Goal: Task Accomplishment & Management: Complete application form

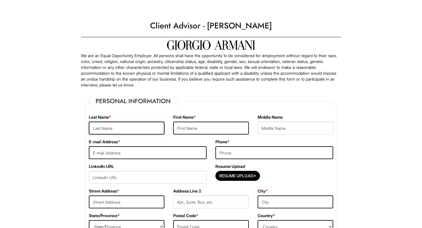
click at [137, 132] on input "text" at bounding box center [127, 128] width 76 height 13
type input "[PERSON_NAME]"
click at [198, 132] on input "text" at bounding box center [211, 128] width 76 height 13
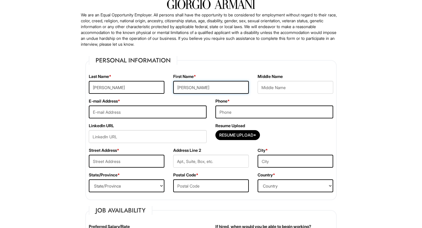
scroll to position [50, 0]
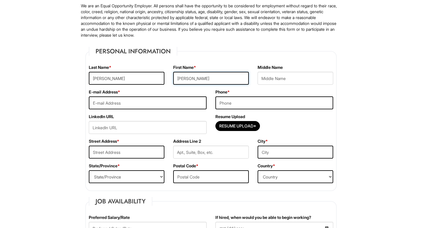
type input "[PERSON_NAME]"
click at [178, 101] on input "email" at bounding box center [148, 102] width 118 height 13
type input "[EMAIL_ADDRESS][DOMAIN_NAME]"
type input "2393703662"
type input "[STREET_ADDRESS]"
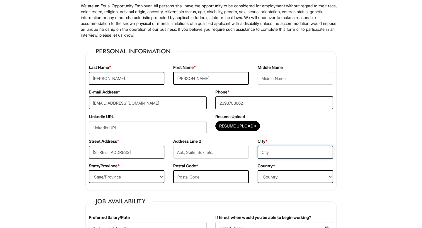
type input "[GEOGRAPHIC_DATA]"
select select "FL"
type input "34105"
select select "[GEOGRAPHIC_DATA]"
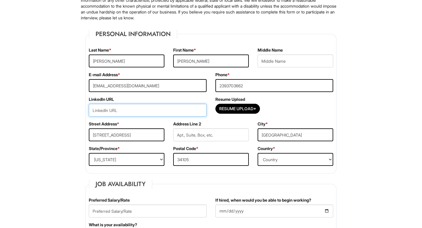
click at [177, 112] on input "url" at bounding box center [148, 110] width 118 height 13
click at [168, 111] on input "url" at bounding box center [148, 110] width 118 height 13
paste input "[DOMAIN_NAME][URL]"
type input "[DOMAIN_NAME][URL]"
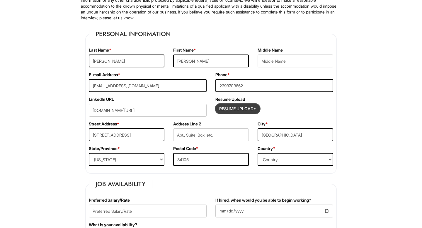
click at [250, 109] on input "Resume Upload*" at bounding box center [238, 108] width 44 height 9
click at [236, 110] on input "Resume Upload*" at bounding box center [238, 108] width 44 height 9
type input "C:\fakepath\[PERSON_NAME] Resume R.pdf"
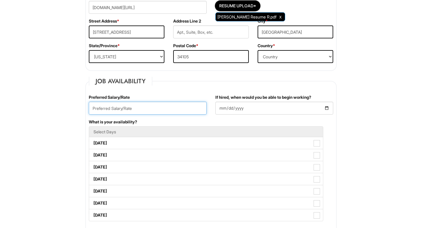
click at [136, 107] on input "text" at bounding box center [148, 108] width 118 height 13
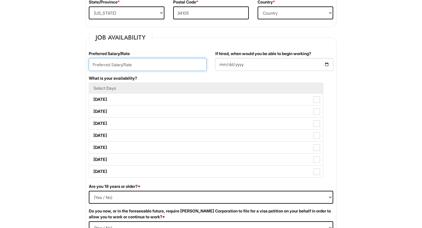
scroll to position [212, 0]
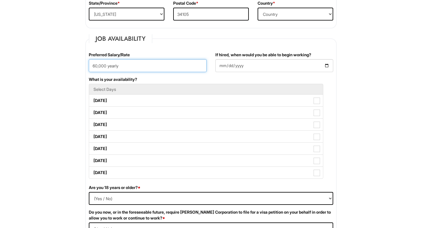
click at [93, 65] on input "60,000 yearly" at bounding box center [148, 65] width 118 height 13
type input "60,000 yearly"
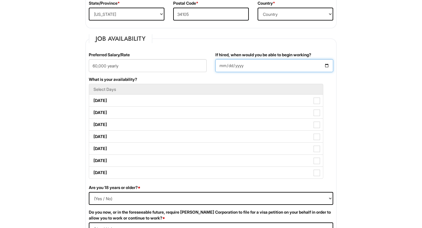
click at [253, 67] on input "If hired, when would you be able to begin working?" at bounding box center [274, 65] width 118 height 13
type input "[DATE]"
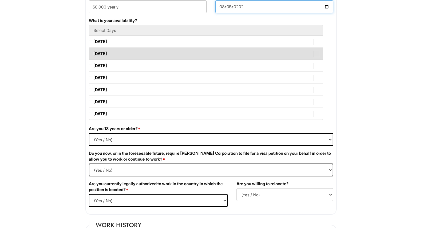
scroll to position [273, 0]
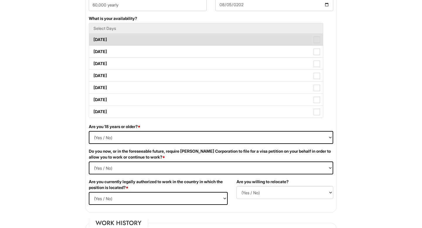
click at [189, 43] on label "[DATE]" at bounding box center [206, 40] width 234 height 12
click at [93, 39] on Available_Monday "[DATE]" at bounding box center [91, 37] width 4 height 4
checkbox Available_Monday "true"
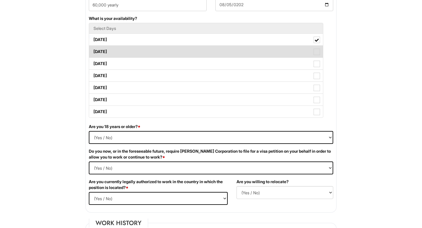
click at [174, 55] on label "[DATE]" at bounding box center [206, 52] width 234 height 12
click at [93, 51] on Available_Tuesday "[DATE]" at bounding box center [91, 49] width 4 height 4
checkbox Available_Tuesday "true"
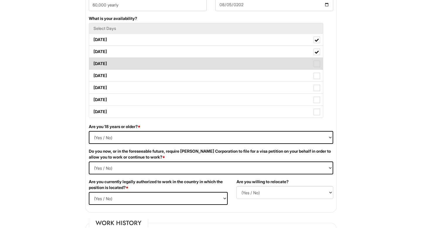
click at [171, 66] on label "[DATE]" at bounding box center [206, 64] width 234 height 12
click at [93, 63] on Available_Wednesday "[DATE]" at bounding box center [91, 61] width 4 height 4
checkbox Available_Wednesday "true"
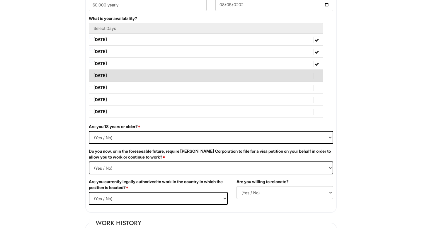
click at [162, 76] on label "[DATE]" at bounding box center [206, 76] width 234 height 12
click at [93, 75] on Available_Thursday "[DATE]" at bounding box center [91, 73] width 4 height 4
checkbox Available_Thursday "true"
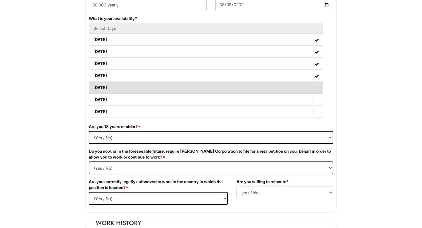
click at [157, 86] on label "[DATE]" at bounding box center [206, 88] width 234 height 12
click at [93, 86] on Available_Friday "[DATE]" at bounding box center [91, 85] width 4 height 4
checkbox Available_Friday "true"
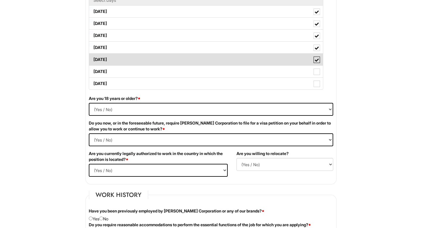
scroll to position [303, 0]
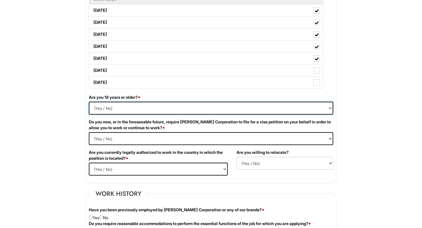
click at [130, 107] on select "(Yes / No) Yes No" at bounding box center [211, 108] width 244 height 13
select select "Yes"
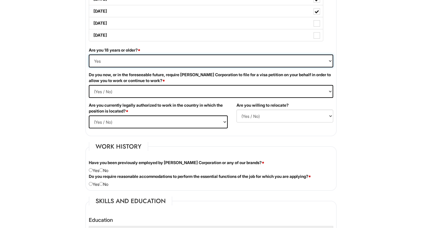
scroll to position [354, 0]
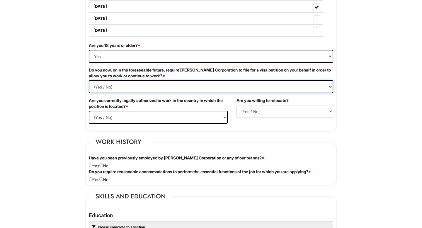
click at [122, 85] on Required "(Yes / No) Yes No" at bounding box center [211, 86] width 244 height 13
select Required "No"
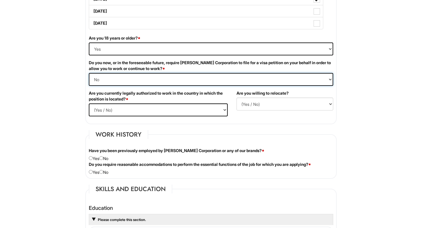
scroll to position [364, 0]
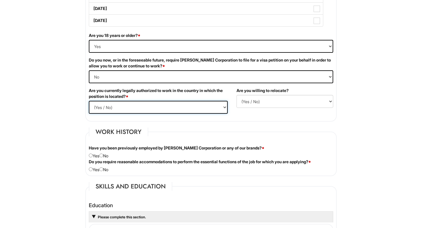
click at [131, 107] on select "(Yes / No) Yes No" at bounding box center [158, 107] width 139 height 13
select select "Yes"
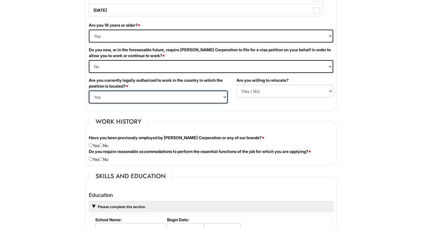
scroll to position [376, 0]
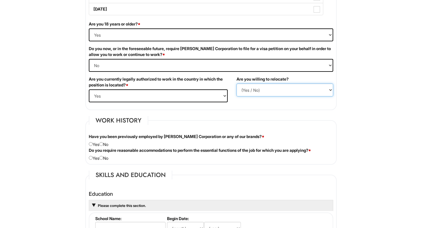
click at [268, 92] on select "(Yes / No) No Yes" at bounding box center [284, 89] width 97 height 13
select select "Y"
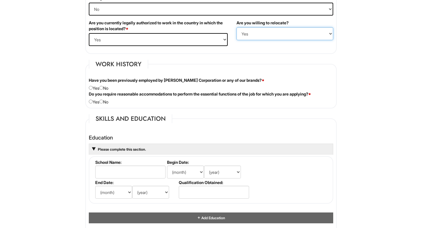
scroll to position [433, 0]
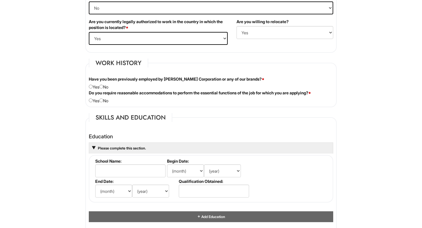
click at [109, 84] on div "Have you been previously employed by [PERSON_NAME] Corporation or any of our br…" at bounding box center [210, 83] width 253 height 14
click at [103, 86] on input "radio" at bounding box center [101, 87] width 4 height 4
radio input "true"
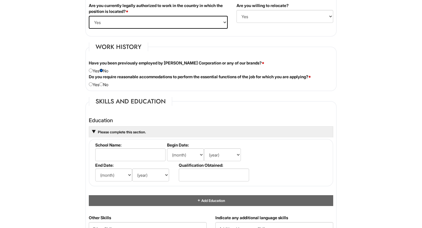
scroll to position [450, 0]
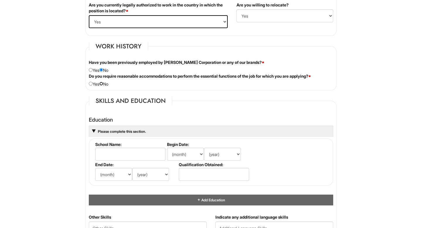
click at [103, 84] on input "radio" at bounding box center [101, 84] width 4 height 4
radio input "true"
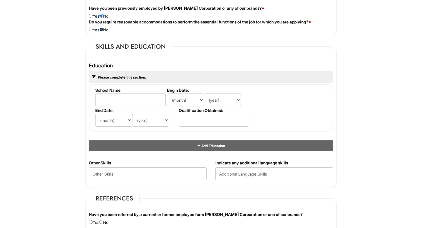
scroll to position [505, 0]
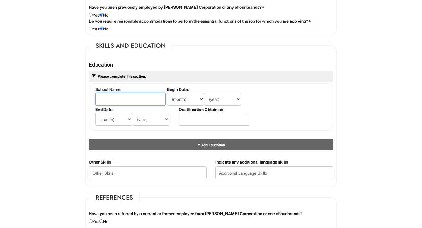
click at [110, 96] on input "text" at bounding box center [130, 99] width 70 height 13
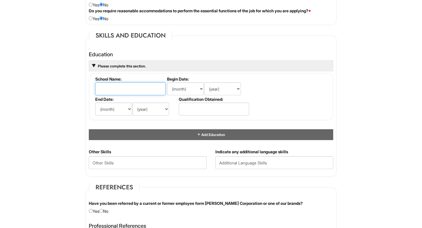
scroll to position [517, 0]
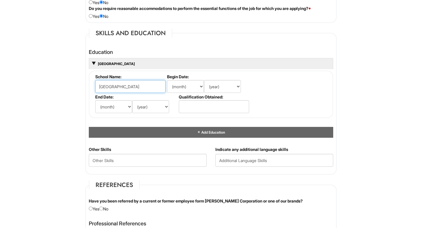
type input "[GEOGRAPHIC_DATA]"
click at [188, 86] on select "(month) Jan Feb Mar Apr May Jun [DATE] Aug Sep Oct Nov Dec" at bounding box center [185, 86] width 37 height 13
select select "8"
click at [214, 88] on select "(year) 2029 2028 2027 2026 2025 2024 2023 2022 2021 2020 2019 2018 2017 2016 20…" at bounding box center [222, 86] width 37 height 13
select select "2020"
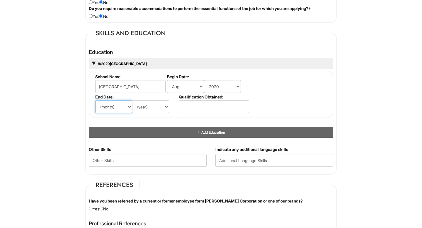
click at [119, 105] on select "(month) Jan Feb Mar Apr May Jun [DATE] Aug Sep Oct Nov Dec" at bounding box center [113, 106] width 37 height 13
select select "5"
click at [145, 106] on select "(year) 2029 2028 2027 2026 2025 2024 2023 2022 2021 2020 2019 2018 2017 2016 20…" at bounding box center [150, 106] width 37 height 13
select select "2024"
click at [199, 107] on input "text" at bounding box center [214, 106] width 70 height 13
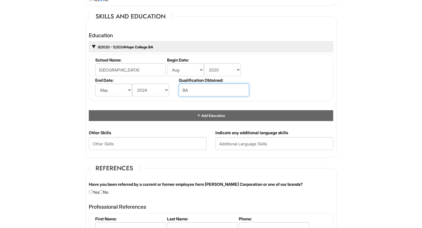
scroll to position [534, 0]
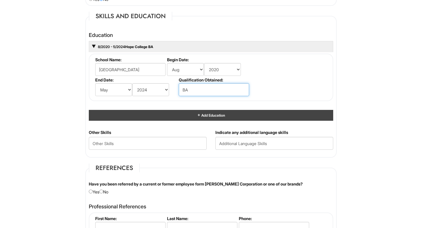
type input "BA"
click at [201, 114] on span "Add Education" at bounding box center [213, 115] width 24 height 4
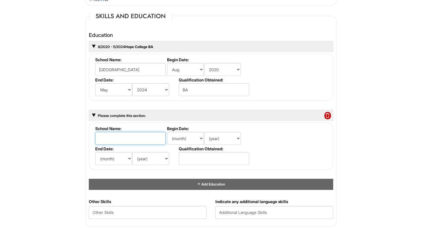
click at [123, 134] on input "text" at bounding box center [130, 138] width 70 height 13
type input "[GEOGRAPHIC_DATA][US_STATE]"
click at [182, 139] on select "(month) Jan Feb Mar Apr May Jun [DATE] Aug Sep Oct Nov Dec" at bounding box center [185, 138] width 37 height 13
select select "8"
click at [215, 143] on select "(year) 2029 2028 2027 2026 2025 2024 2023 2022 2021 2020 2019 2018 2017 2016 20…" at bounding box center [222, 138] width 37 height 13
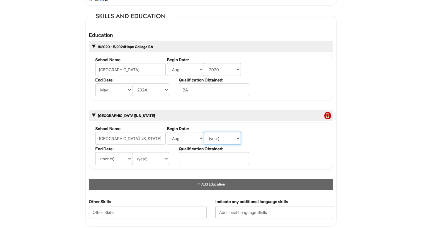
select select "2024"
click at [121, 157] on select "(month) Jan Feb Mar Apr May Jun [DATE] Aug Sep Oct Nov Dec" at bounding box center [113, 158] width 37 height 13
select select "4"
click at [158, 157] on select "(year) 2029 2028 2027 2026 2025 2024 2023 2022 2021 2020 2019 2018 2017 2016 20…" at bounding box center [150, 158] width 37 height 13
select select "2025"
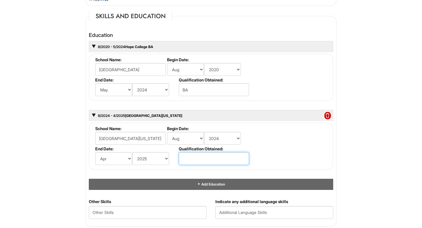
click at [199, 158] on input "text" at bounding box center [214, 158] width 70 height 13
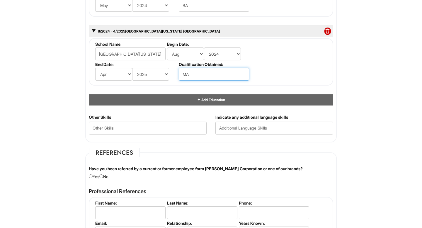
scroll to position [624, 0]
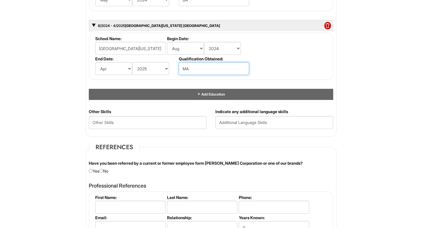
type input "MA"
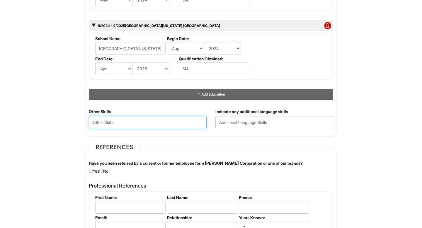
click at [170, 123] on Skills "text" at bounding box center [148, 122] width 118 height 13
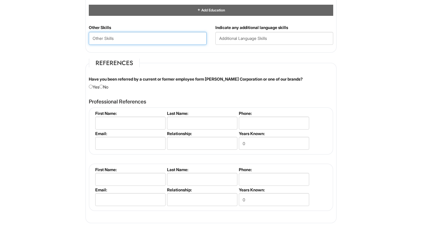
scroll to position [708, 0]
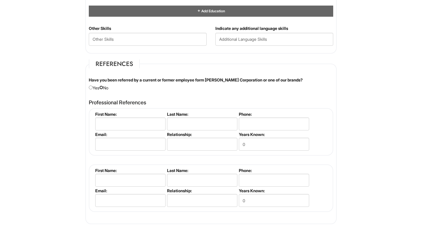
click at [103, 87] on input "radio" at bounding box center [101, 88] width 4 height 4
radio input "true"
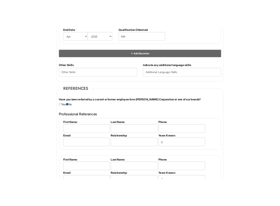
scroll to position [676, 0]
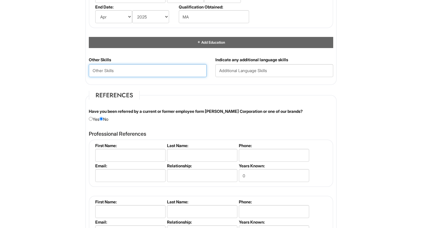
click at [136, 70] on Skills "text" at bounding box center [148, 70] width 118 height 13
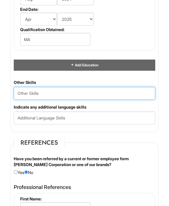
scroll to position [1017, 0]
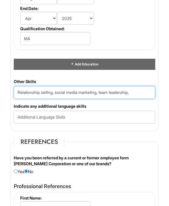
click at [19, 97] on Skills "Relationship selling, social media marketing, team leadership," at bounding box center [85, 92] width 142 height 13
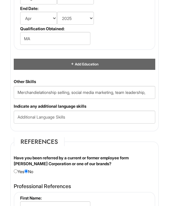
click at [154, 110] on div "Indicate any additional language skills" at bounding box center [84, 113] width 151 height 20
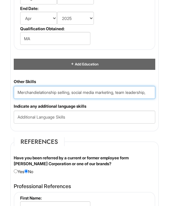
click at [35, 98] on Skills "Merchandielationship selling, social media marketing, team leadership," at bounding box center [85, 92] width 142 height 13
click at [37, 98] on Skills "Merchandielationship selling, social media marketing, team leadership," at bounding box center [85, 92] width 142 height 13
click at [38, 97] on Skills "Merchandielationship selling, social media marketing, team leadership," at bounding box center [85, 92] width 142 height 13
click at [139, 98] on Skills "Merchandising,Strategic communication, relationship selling, social media marke…" at bounding box center [85, 92] width 142 height 13
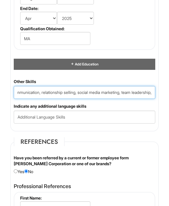
drag, startPoint x: 139, startPoint y: 98, endPoint x: 183, endPoint y: 98, distance: 44.2
click at [152, 97] on Skills "Merchandising,Strategic communication, relationship selling, social media marke…" at bounding box center [85, 92] width 142 height 13
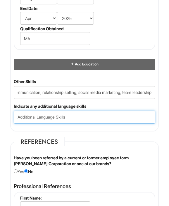
click at [83, 123] on input "text" at bounding box center [85, 116] width 142 height 13
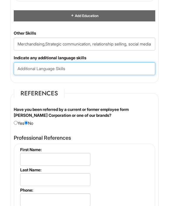
scroll to position [1068, 0]
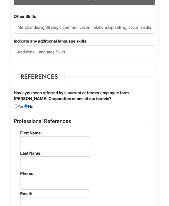
scroll to position [1081, 0]
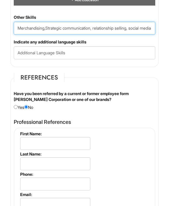
click at [47, 31] on Skills "Merchandising,Strategic communication, relationship selling, social media marke…" at bounding box center [85, 28] width 142 height 13
click at [47, 33] on Skills "Merchandising,Strategic communication, relationship selling, social media marke…" at bounding box center [85, 28] width 142 height 13
click at [76, 35] on Skills "Merchandising, Strategic communication, relationship selling, social media mark…" at bounding box center [85, 28] width 142 height 13
click at [50, 32] on Skills "Merchandising, Strategic communication, relationship selling, social media mark…" at bounding box center [85, 28] width 142 height 13
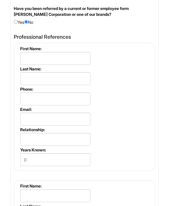
scroll to position [1165, 0]
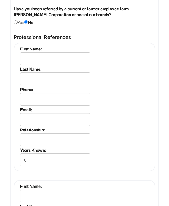
type Skills "Merchandising, strategic communication, relationship selling, social media mark…"
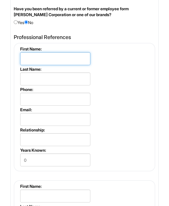
click at [44, 65] on input "text" at bounding box center [55, 58] width 70 height 13
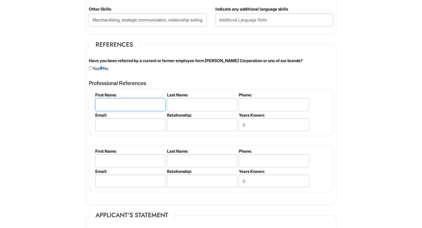
scroll to position [735, 0]
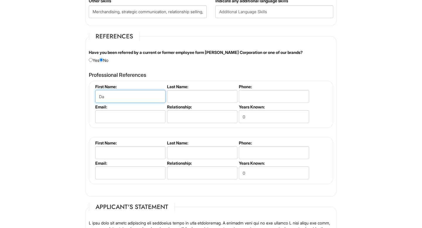
type input "D"
type input "G"
type input "S"
type input "[PERSON_NAME]"
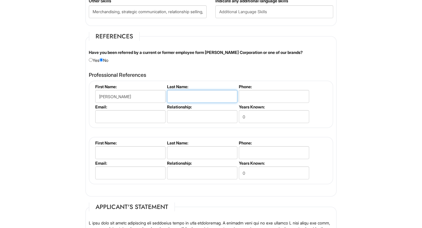
click at [207, 95] on input "text" at bounding box center [202, 96] width 70 height 13
type input "[PERSON_NAME]"
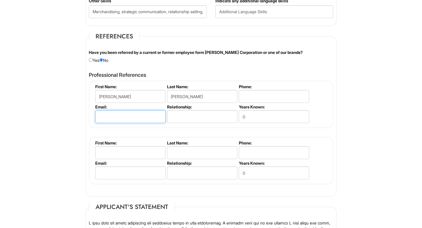
click at [125, 119] on input "email" at bounding box center [130, 116] width 70 height 13
drag, startPoint x: 155, startPoint y: 98, endPoint x: 73, endPoint y: 97, distance: 81.4
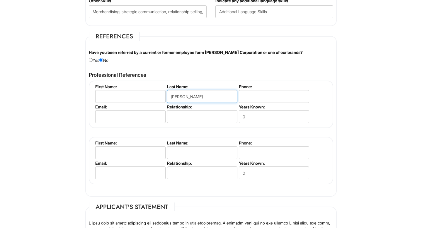
drag, startPoint x: 182, startPoint y: 95, endPoint x: 143, endPoint y: 95, distance: 39.5
click at [143, 84] on ul "First Name: Last Name: [PERSON_NAME] Phone: Email: Relationship: Years Known: 0" at bounding box center [212, 84] width 236 height 0
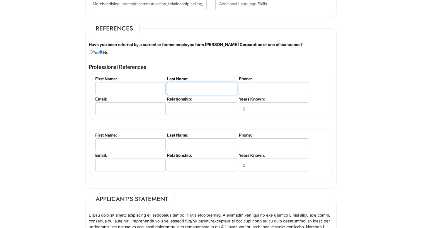
scroll to position [742, 0]
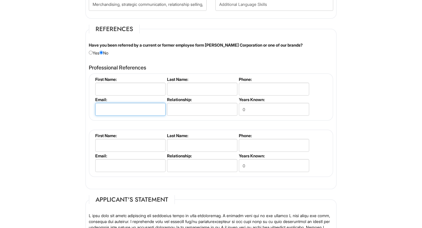
click at [137, 110] on input "email" at bounding box center [130, 109] width 70 height 13
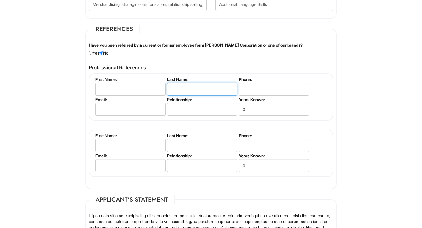
click at [186, 89] on input "text" at bounding box center [202, 89] width 70 height 13
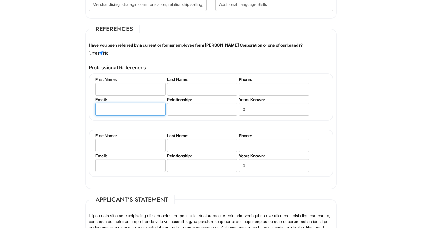
click at [147, 109] on input "email" at bounding box center [130, 109] width 70 height 13
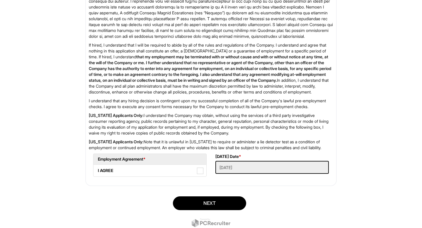
scroll to position [963, 0]
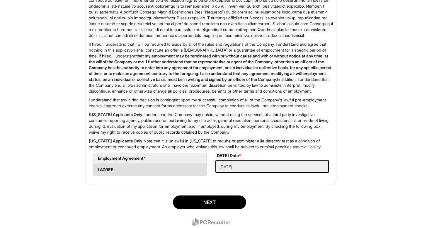
click at [197, 173] on span at bounding box center [200, 170] width 6 height 6
click at [97, 169] on AGREE "I AGREE" at bounding box center [95, 167] width 4 height 4
checkbox AGREE "true"
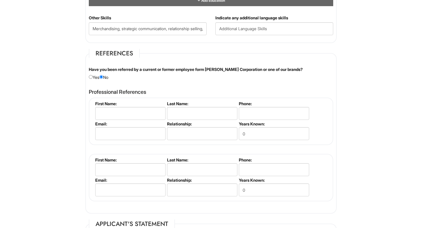
scroll to position [732, 0]
